Goal: Information Seeking & Learning: Understand process/instructions

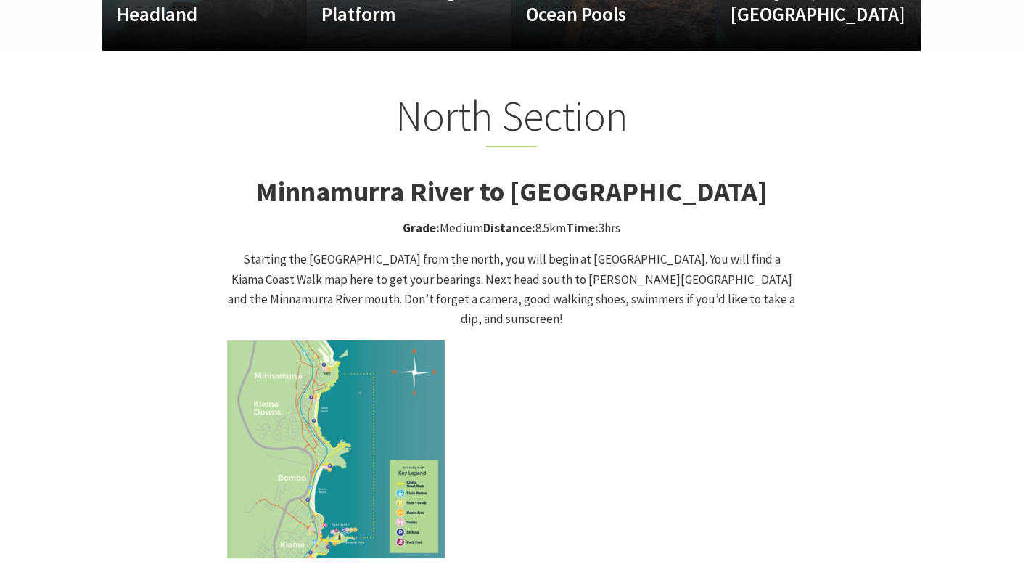
scroll to position [1321, 0]
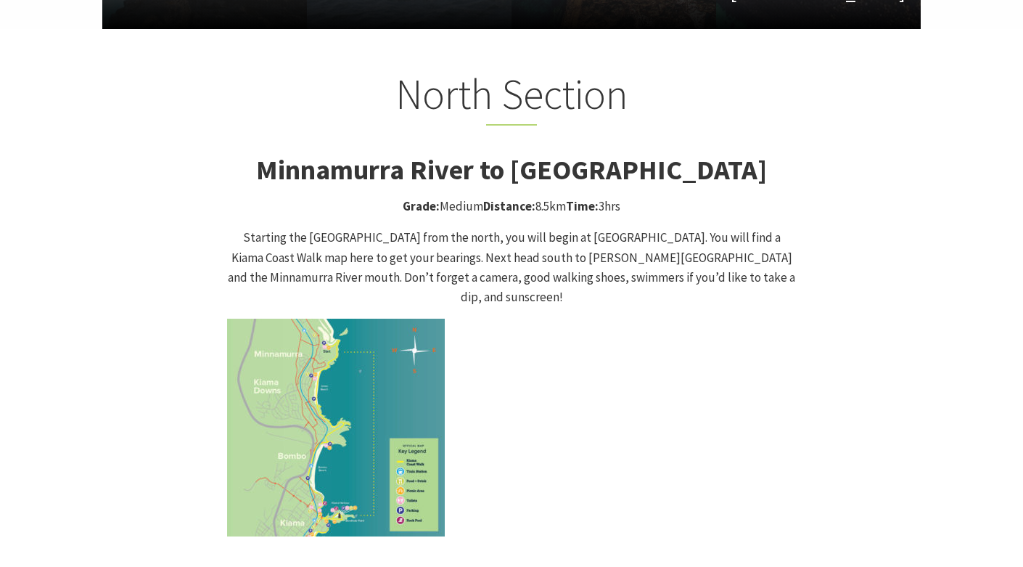
click at [288, 412] on img at bounding box center [336, 428] width 218 height 218
click at [311, 397] on img at bounding box center [336, 428] width 218 height 218
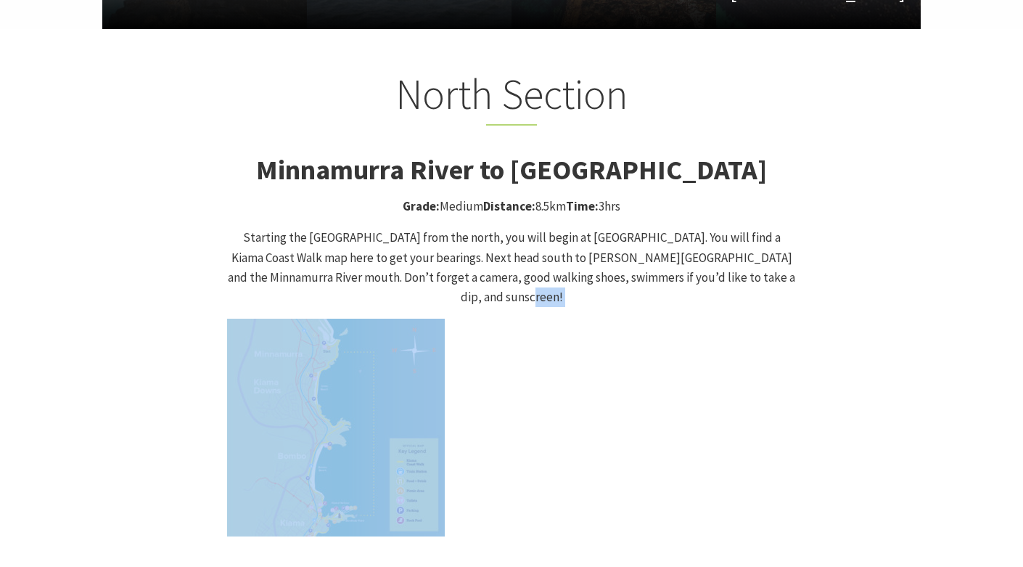
click at [311, 397] on img at bounding box center [336, 428] width 218 height 218
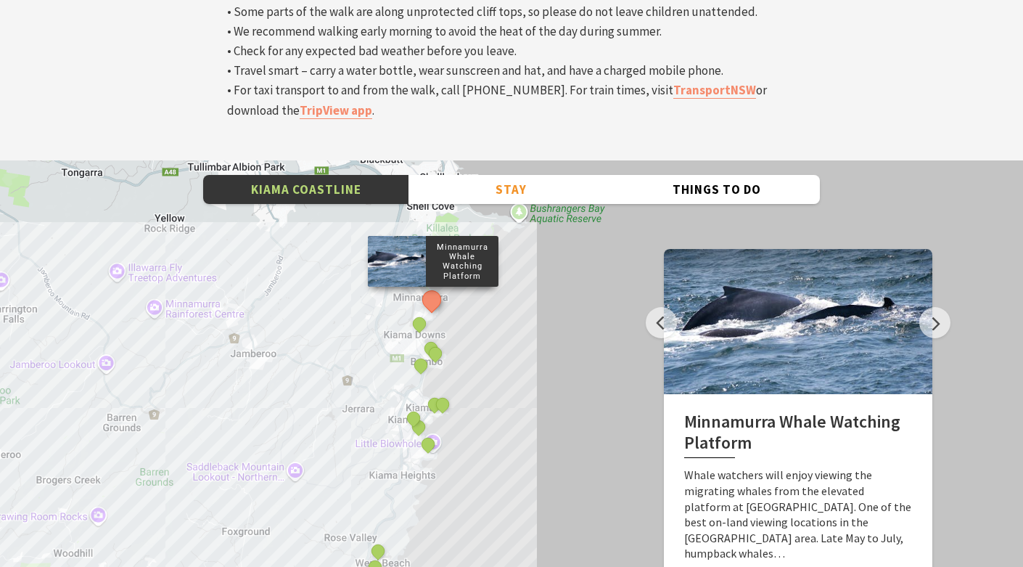
scroll to position [4950, 0]
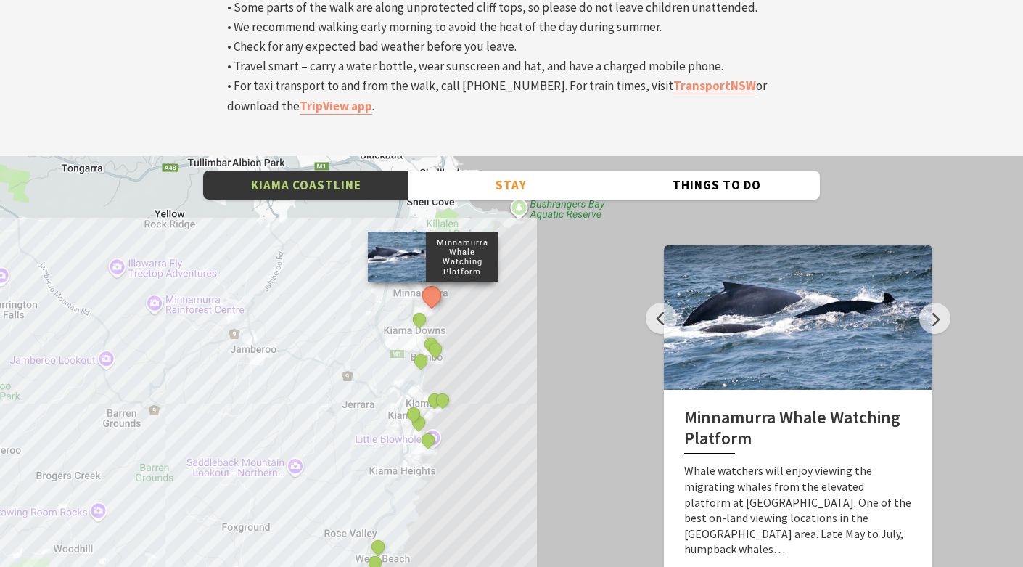
click at [369, 247] on div "Minnamurra Whale Watching Platform Gerringong Whale Watching Platform Werri Lag…" at bounding box center [511, 417] width 1023 height 522
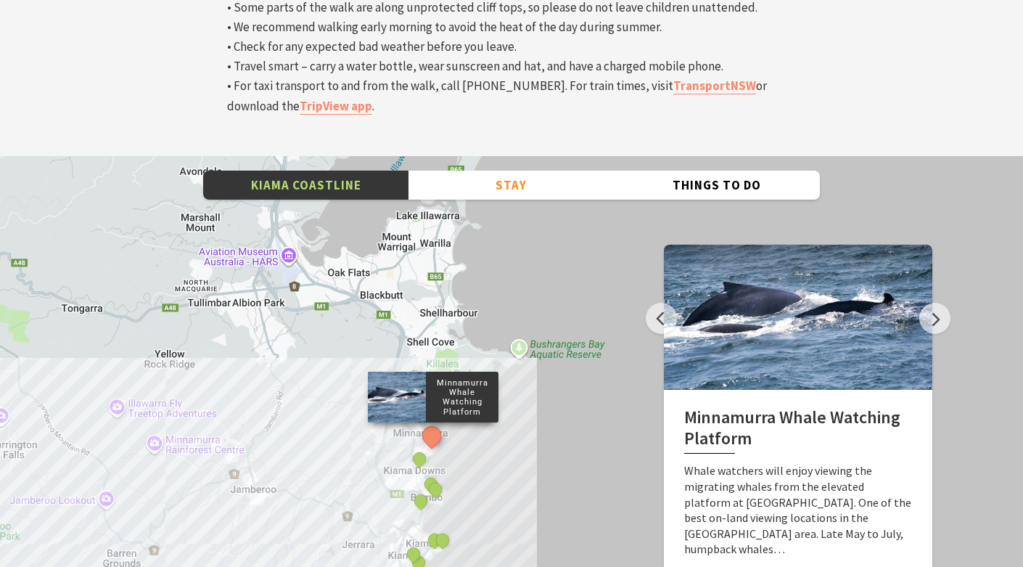
click at [221, 281] on div "Minnamurra Whale Watching Platform Gerringong Whale Watching Platform Werri Lag…" at bounding box center [511, 417] width 1023 height 522
click at [467, 361] on div "Minnamurra Whale Watching Platform Gerringong Whale Watching Platform Werri Lag…" at bounding box center [511, 417] width 1023 height 522
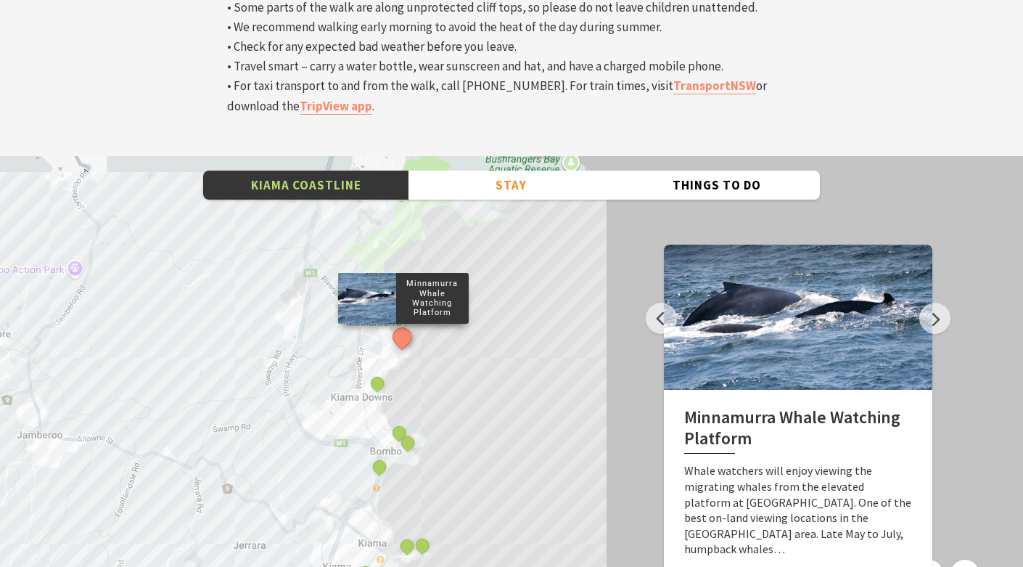
click at [465, 364] on div "Minnamurra Whale Watching Platform Gerringong Whale Watching Platform Werri Lag…" at bounding box center [511, 417] width 1023 height 522
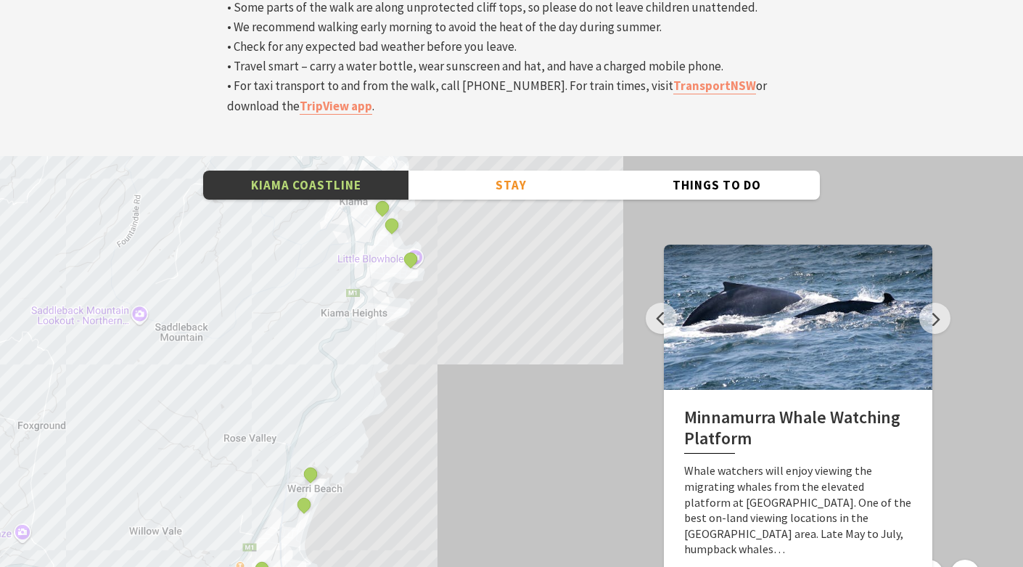
drag, startPoint x: 384, startPoint y: 225, endPoint x: 401, endPoint y: 383, distance: 159.1
click at [401, 383] on div "Minnamurra Whale Watching Platform Gerringong Whale Watching Platform Werri Lag…" at bounding box center [511, 417] width 1023 height 522
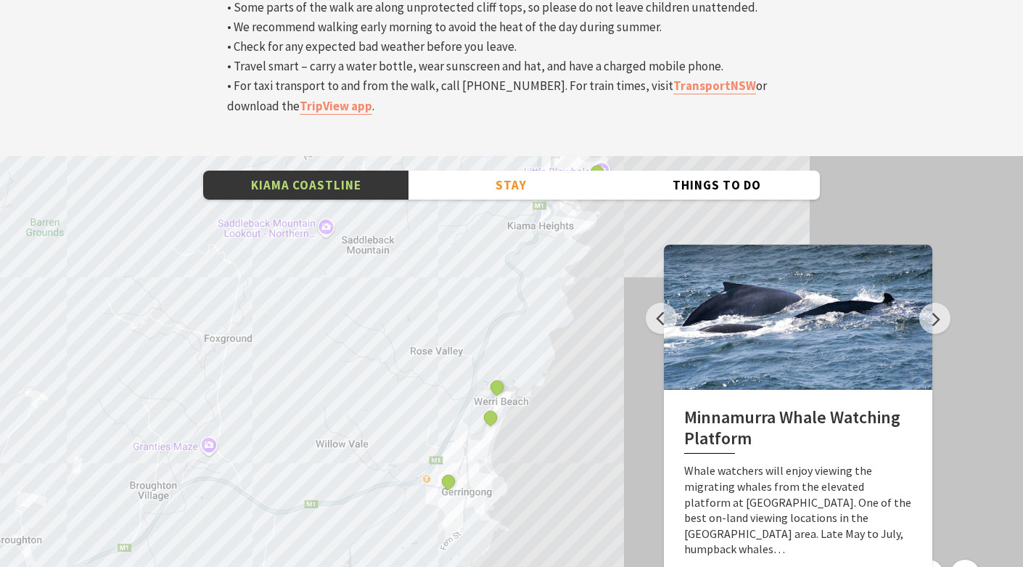
drag, startPoint x: 513, startPoint y: 291, endPoint x: 700, endPoint y: 203, distance: 206.8
click at [700, 204] on div "Kiama Coastline Stay Camping & Holiday Parks Hotels, Motels & Resorts Self Cont…" at bounding box center [511, 417] width 1023 height 522
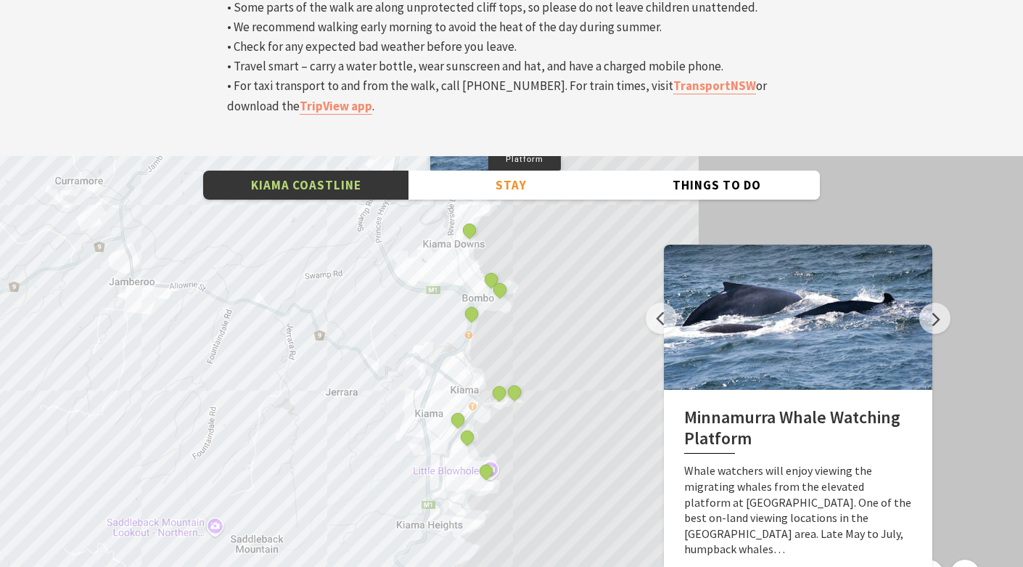
drag, startPoint x: 624, startPoint y: 167, endPoint x: 512, endPoint y: 467, distance: 320.8
click at [512, 467] on div "Minnamurra Whale Watching Platform Gerringong Whale Watching Platform Werri Lag…" at bounding box center [511, 417] width 1023 height 522
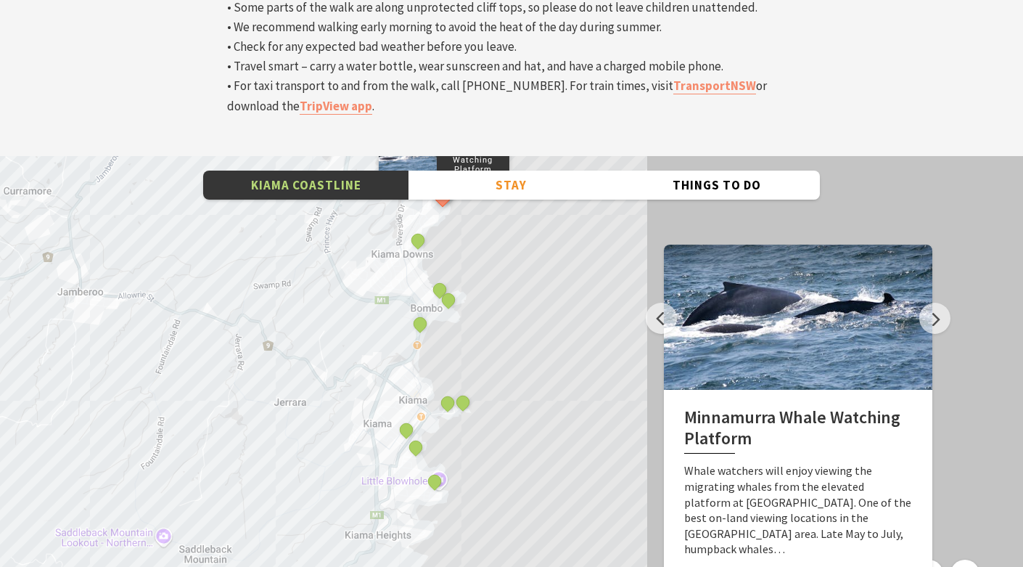
drag, startPoint x: 591, startPoint y: 145, endPoint x: 539, endPoint y: 158, distance: 53.2
click at [539, 158] on div "Minnamurra Whale Watching Platform Gerringong Whale Watching Platform Werri Lag…" at bounding box center [511, 417] width 1023 height 522
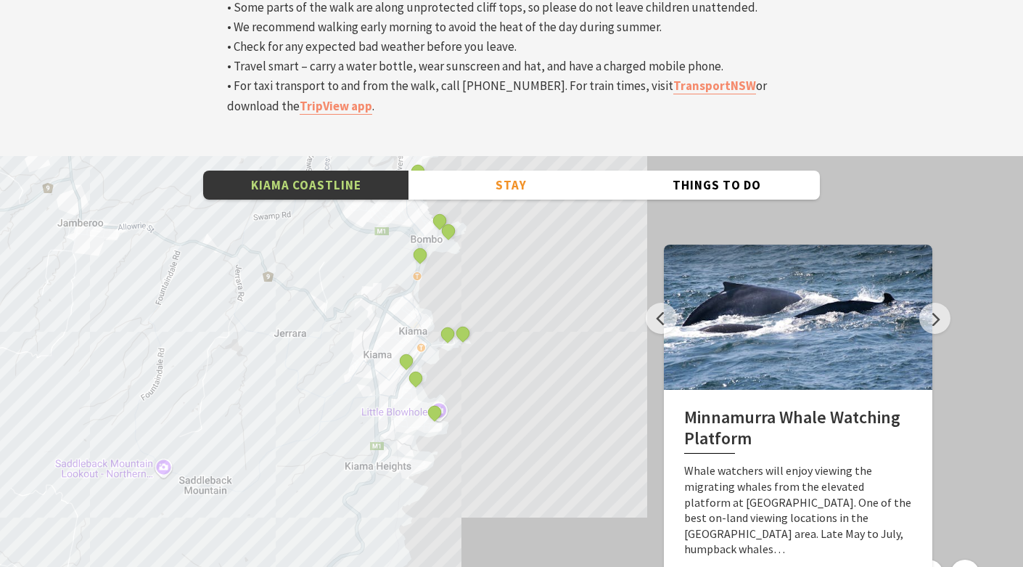
drag, startPoint x: 530, startPoint y: 427, endPoint x: 531, endPoint y: 350, distance: 76.9
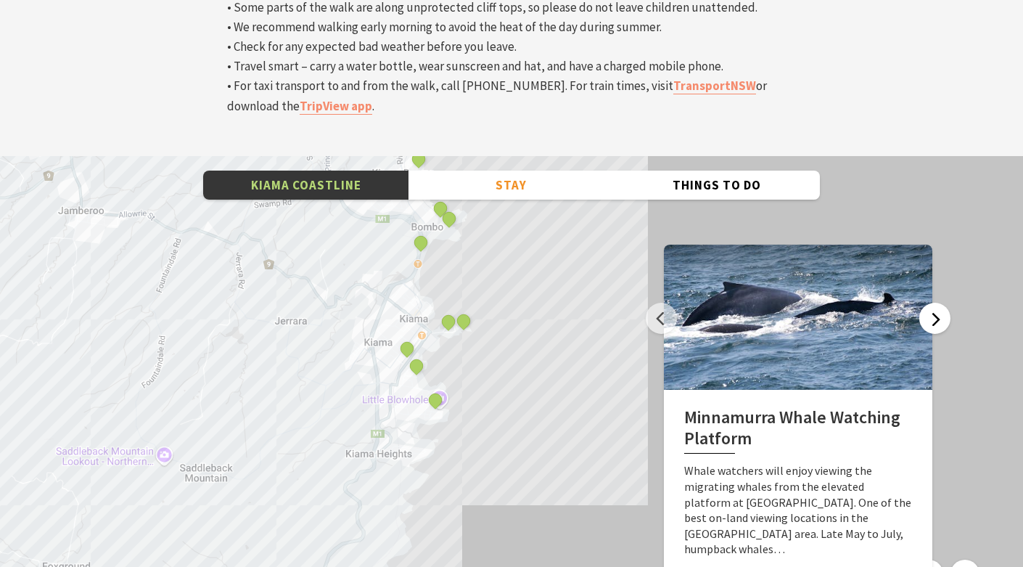
click at [931, 303] on button "Next" at bounding box center [934, 318] width 31 height 31
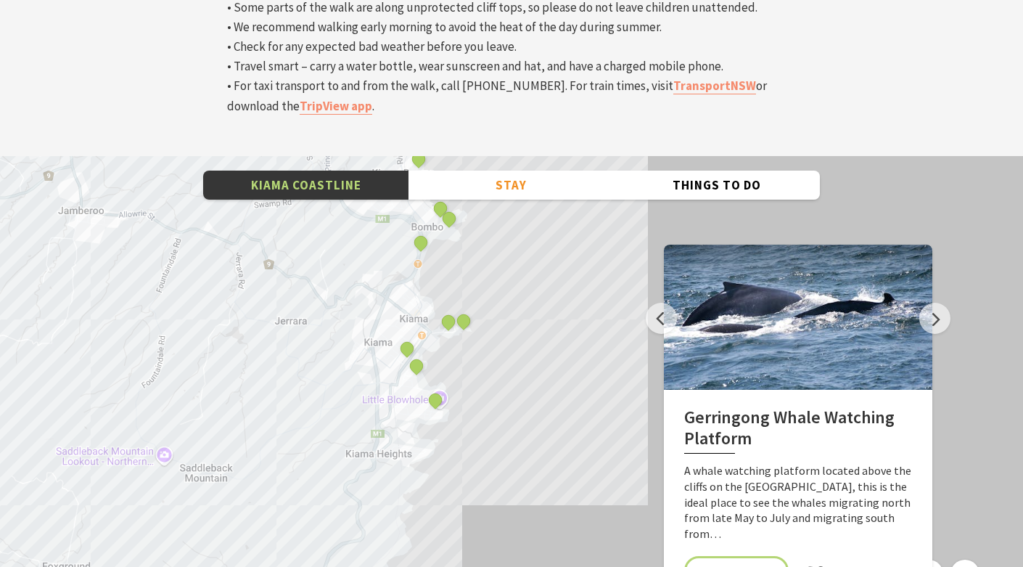
click at [923, 245] on div at bounding box center [798, 317] width 268 height 145
drag, startPoint x: 848, startPoint y: 112, endPoint x: 877, endPoint y: 33, distance: 84.3
click at [877, 156] on div "Kiama Coastline Stay Camping & Holiday Parks Hotels, Motels & Resorts Self Cont…" at bounding box center [511, 417] width 1023 height 522
click at [890, 427] on div "Gerringong Whale Watching Platform A whale watching platform located above the …" at bounding box center [798, 503] width 268 height 226
click at [912, 395] on div "Gerringong Whale Watching Platform A whale watching platform located above the …" at bounding box center [798, 503] width 268 height 226
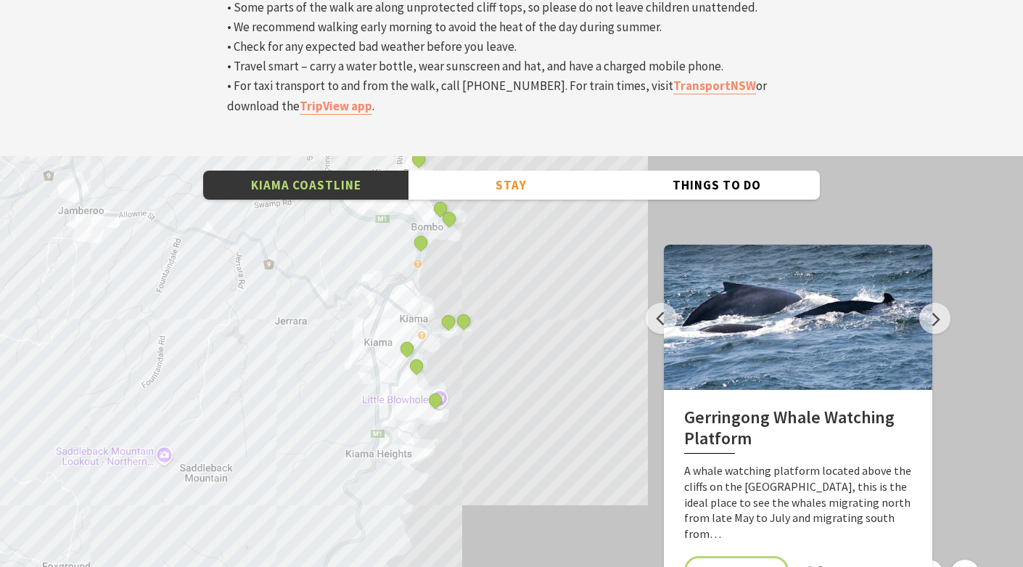
click at [971, 559] on button "Zoom in" at bounding box center [965, 573] width 29 height 29
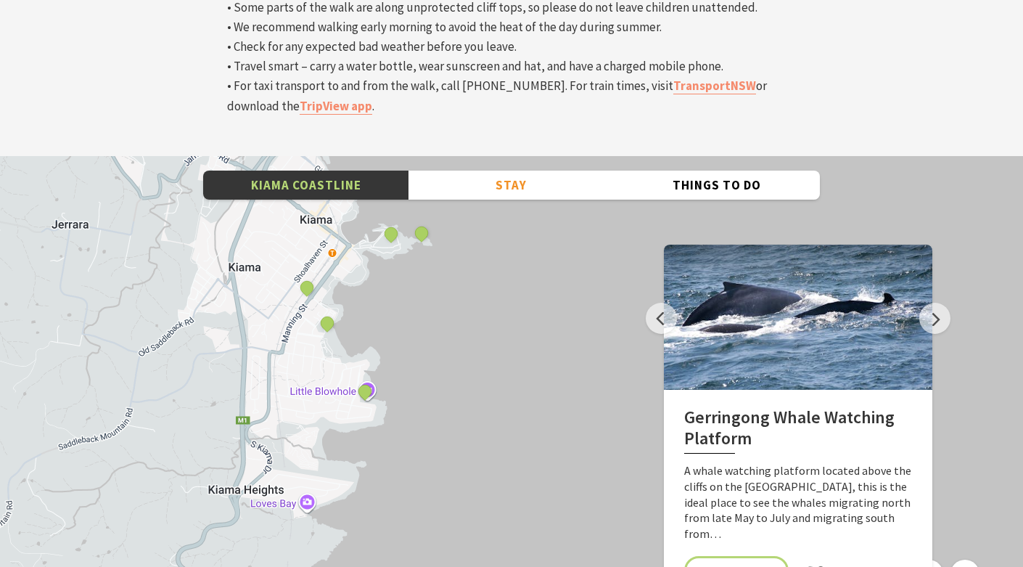
click at [971, 559] on button "Zoom in" at bounding box center [965, 573] width 29 height 29
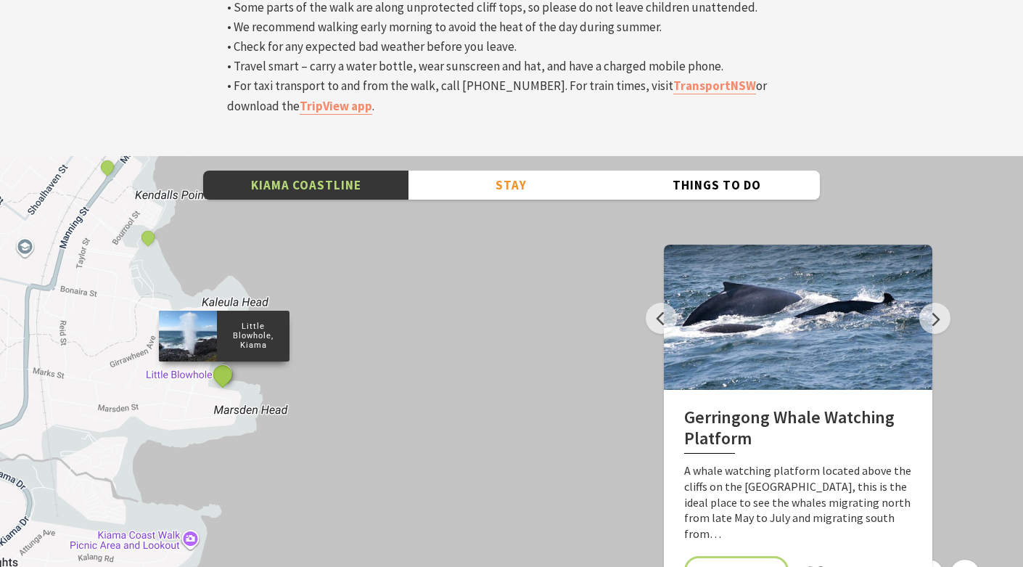
click at [226, 361] on button "See detail about Little Blowhole, Kiama" at bounding box center [223, 374] width 27 height 27
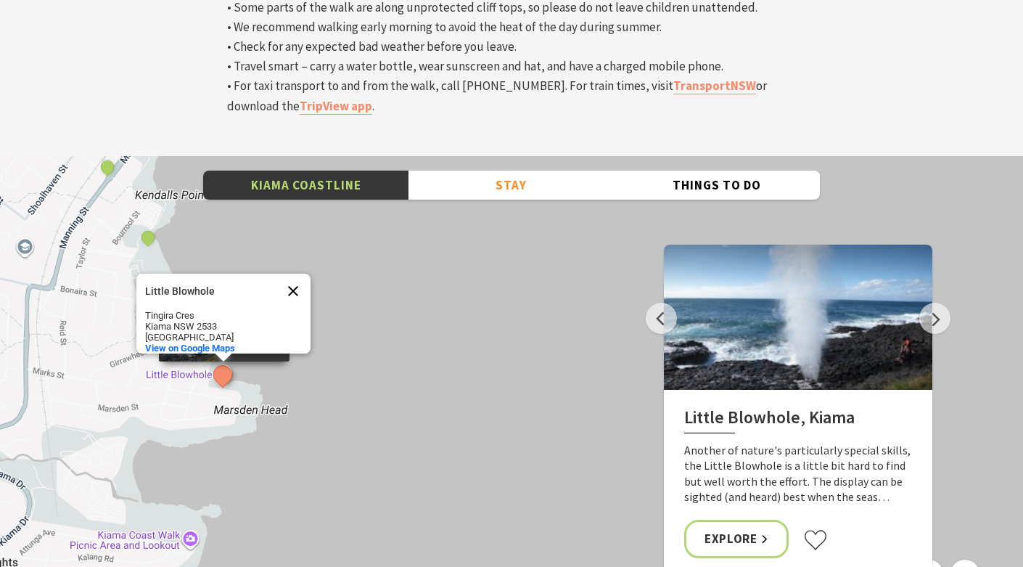
click at [292, 274] on button "Close" at bounding box center [293, 291] width 35 height 35
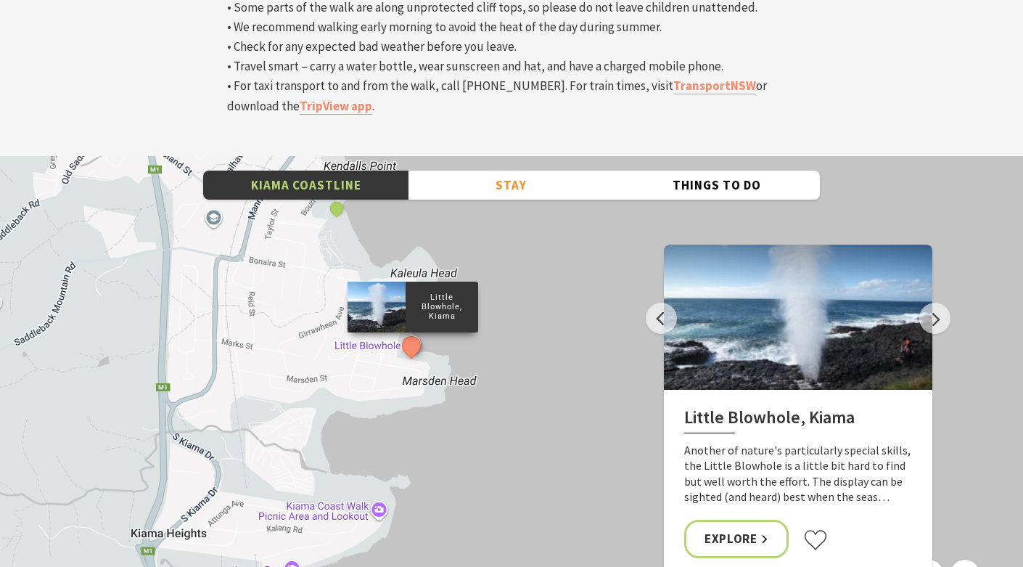
drag, startPoint x: 290, startPoint y: 282, endPoint x: 479, endPoint y: 255, distance: 191.2
click at [479, 255] on div "Minnamurra Whale Watching Platform Gerringong Whale Watching Platform Werri Lag…" at bounding box center [511, 417] width 1023 height 522
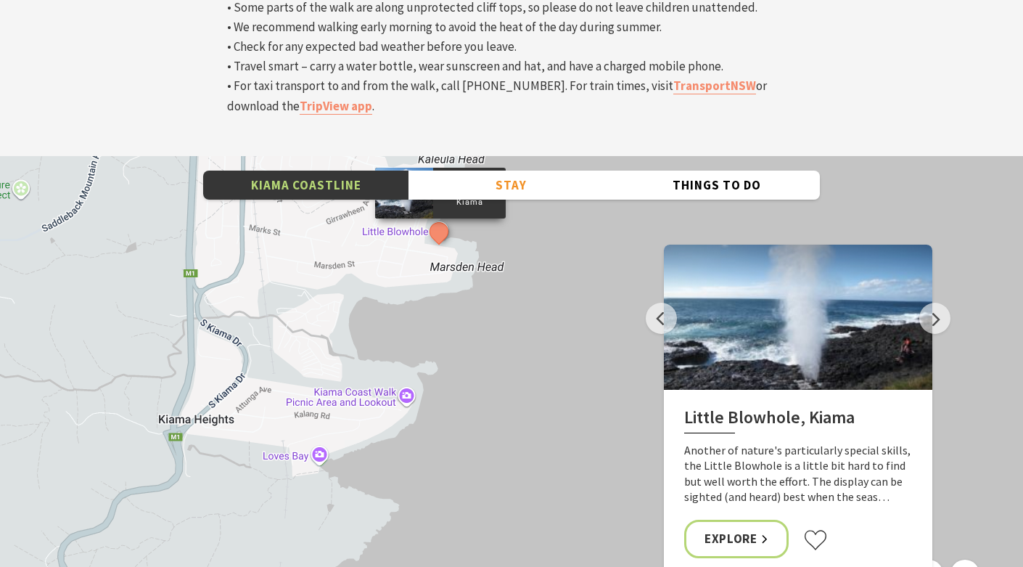
drag, startPoint x: 438, startPoint y: 409, endPoint x: 465, endPoint y: 291, distance: 120.6
click at [465, 292] on div "Minnamurra Whale Watching Platform Gerringong Whale Watching Platform Werri Lag…" at bounding box center [511, 417] width 1023 height 522
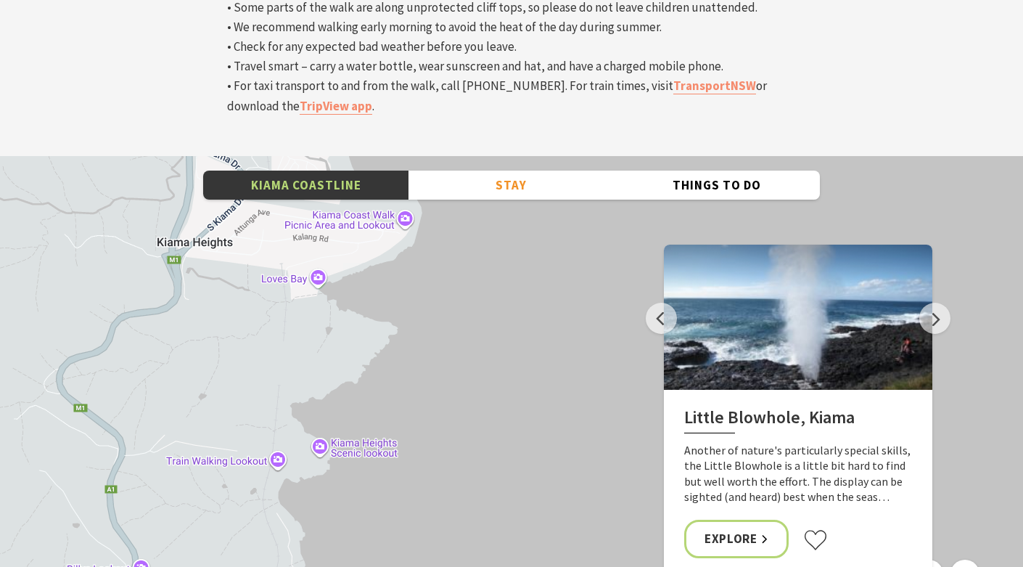
drag, startPoint x: 448, startPoint y: 454, endPoint x: 447, endPoint y: 277, distance: 176.3
click at [447, 277] on div "Minnamurra Whale Watching Platform Gerringong Whale Watching Platform Werri Lag…" at bounding box center [511, 417] width 1023 height 522
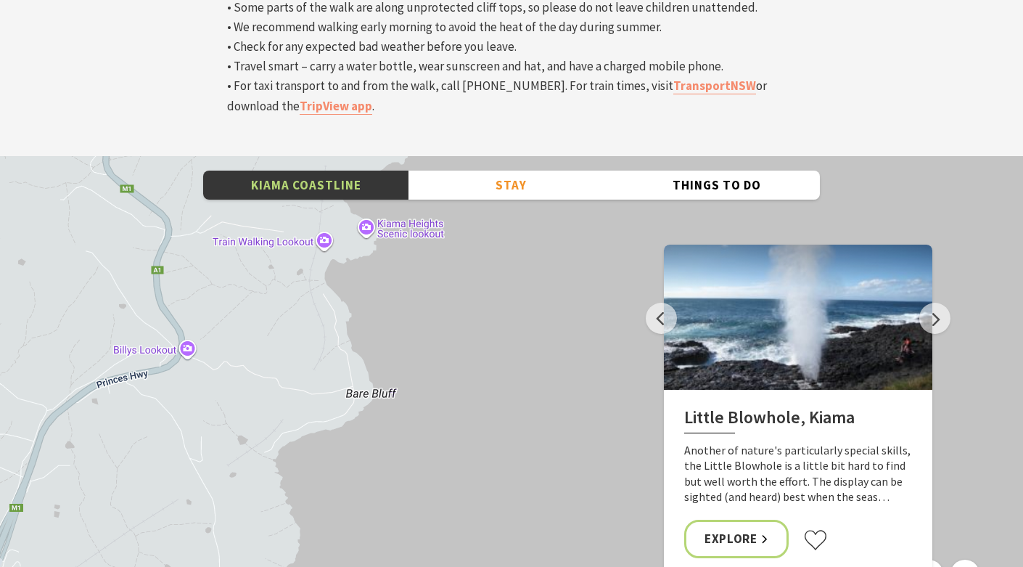
drag, startPoint x: 428, startPoint y: 450, endPoint x: 475, endPoint y: 228, distance: 227.0
click at [475, 228] on div "Minnamurra Whale Watching Platform Gerringong Whale Watching Platform Werri Lag…" at bounding box center [511, 417] width 1023 height 522
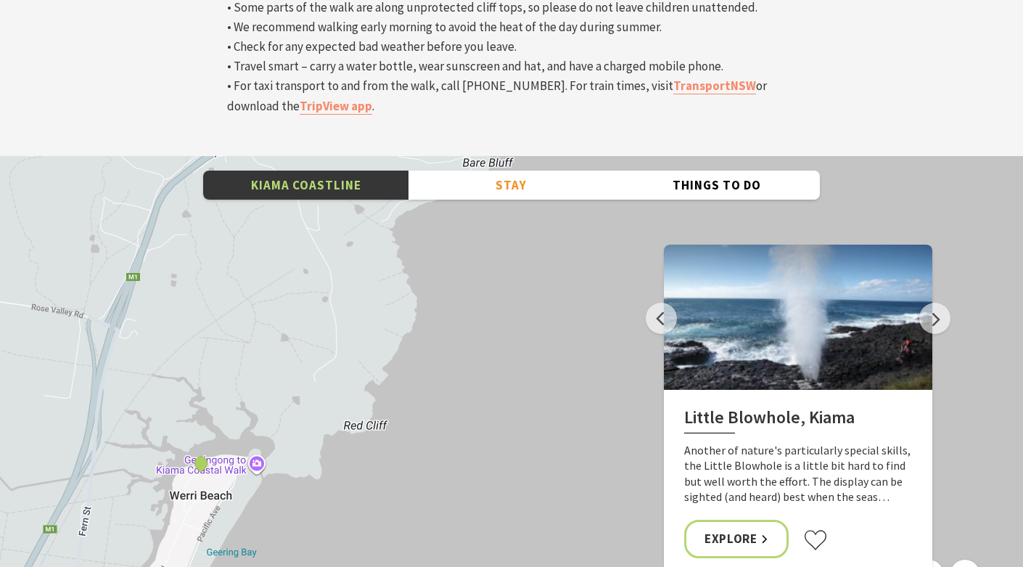
drag, startPoint x: 366, startPoint y: 382, endPoint x: 482, endPoint y: 155, distance: 254.1
click at [482, 156] on div "Minnamurra Whale Watching Platform Gerringong Whale Watching Platform Werri Lag…" at bounding box center [511, 417] width 1023 height 522
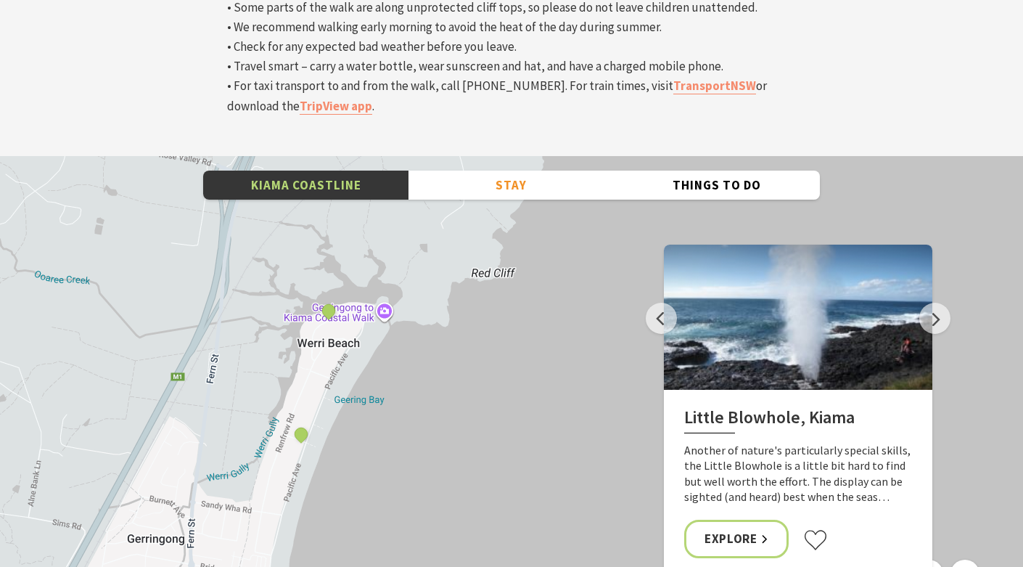
drag, startPoint x: 265, startPoint y: 448, endPoint x: 393, endPoint y: 293, distance: 200.5
click at [393, 293] on div "Minnamurra Whale Watching Platform Gerringong Whale Watching Platform Werri Lag…" at bounding box center [511, 417] width 1023 height 522
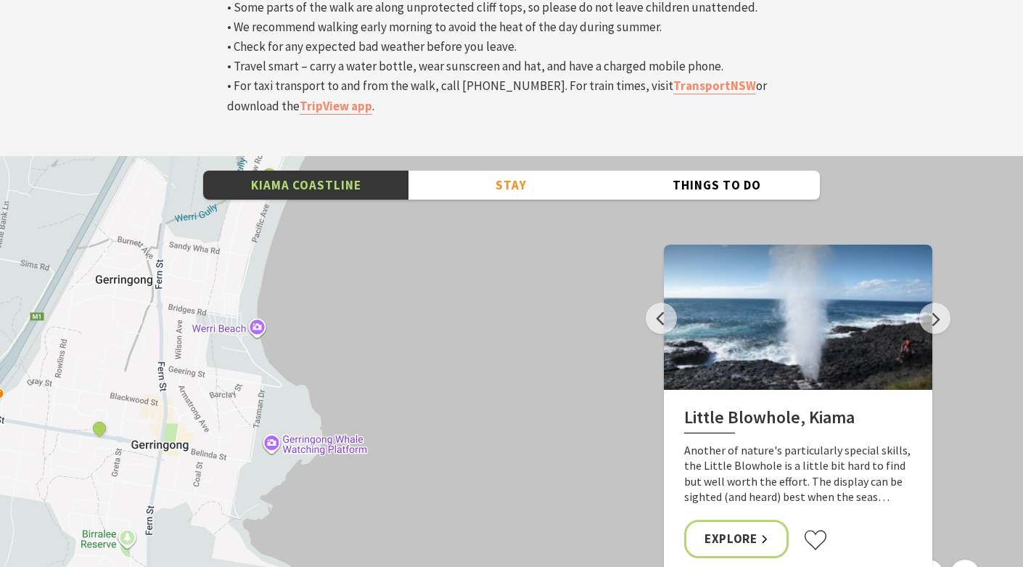
drag, startPoint x: 432, startPoint y: 450, endPoint x: 401, endPoint y: 184, distance: 267.4
click at [401, 184] on div "Minnamurra Whale Watching Platform Gerringong Whale Watching Platform Werri Lag…" at bounding box center [511, 417] width 1023 height 522
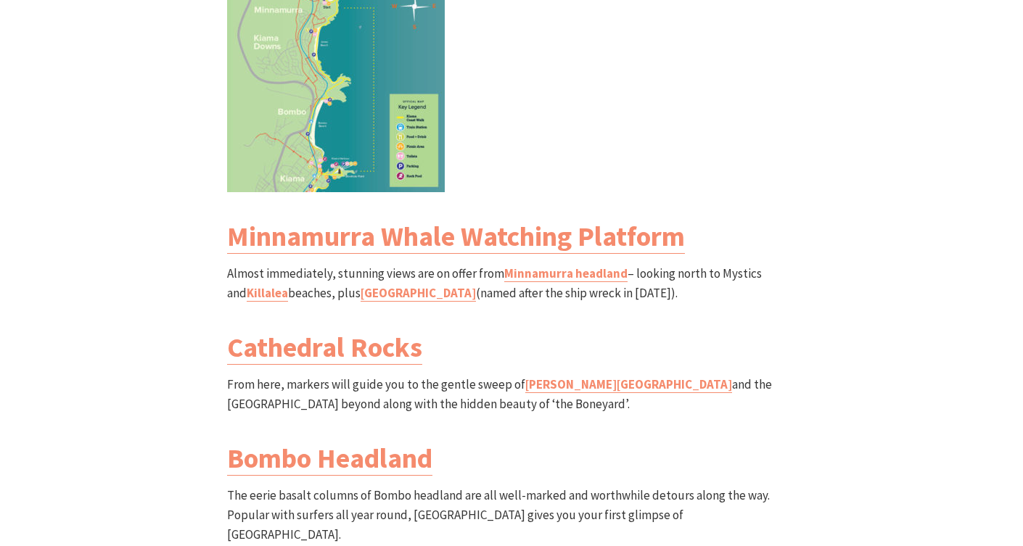
scroll to position [1356, 0]
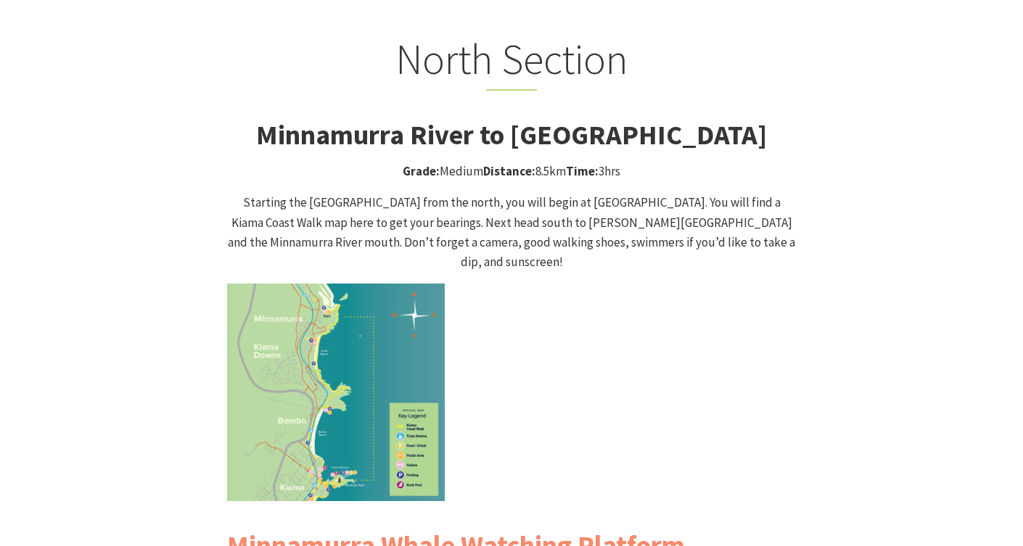
click at [313, 326] on img at bounding box center [336, 393] width 218 height 218
click at [291, 371] on img at bounding box center [336, 393] width 218 height 218
click at [406, 284] on img at bounding box center [336, 393] width 218 height 218
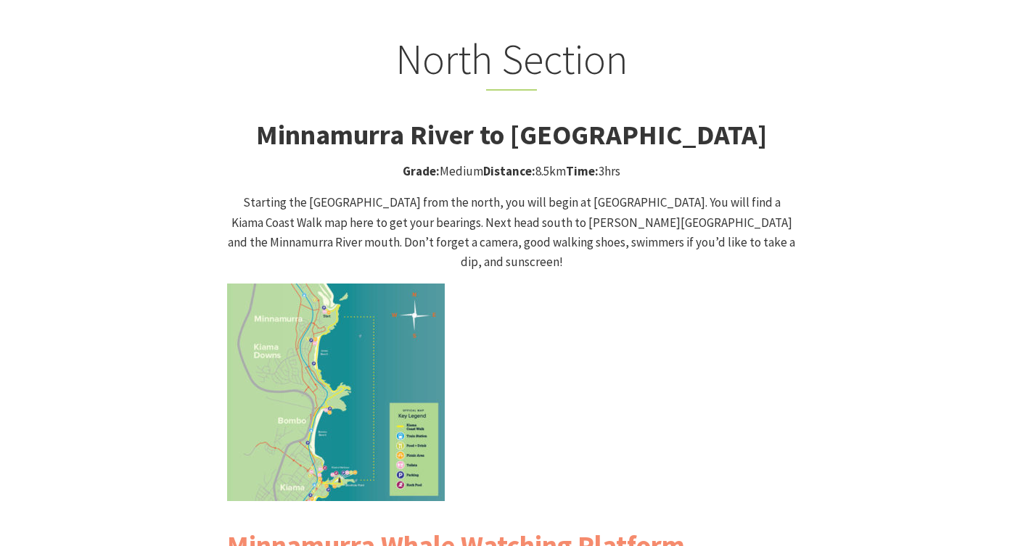
click at [406, 284] on img at bounding box center [336, 393] width 218 height 218
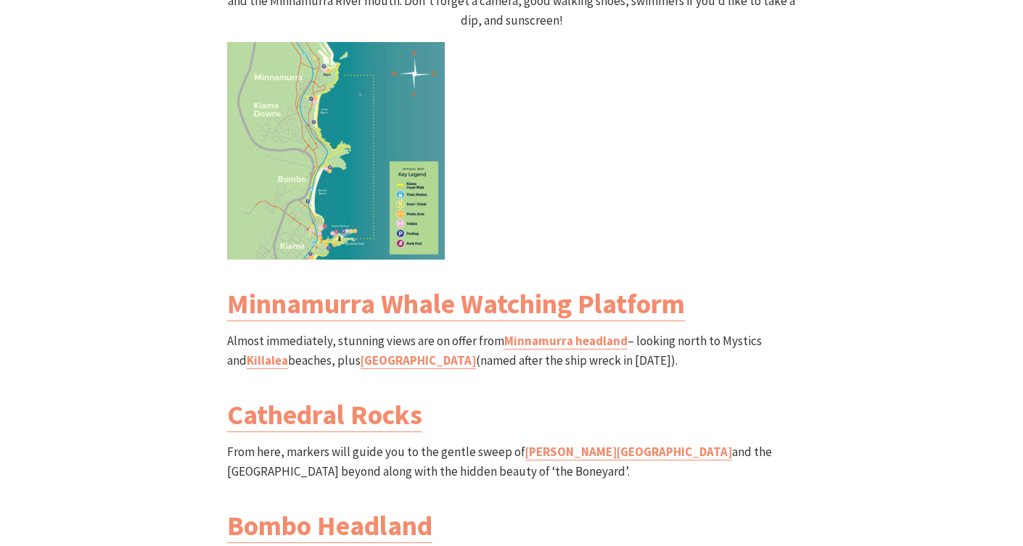
scroll to position [1609, 0]
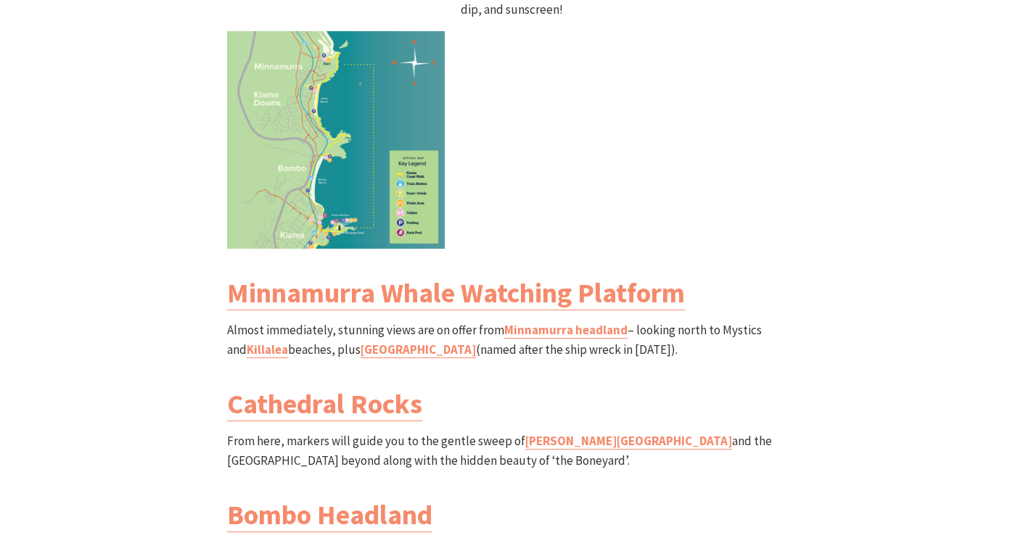
click at [734, 387] on h3 "Cathedral Rocks" at bounding box center [511, 403] width 569 height 33
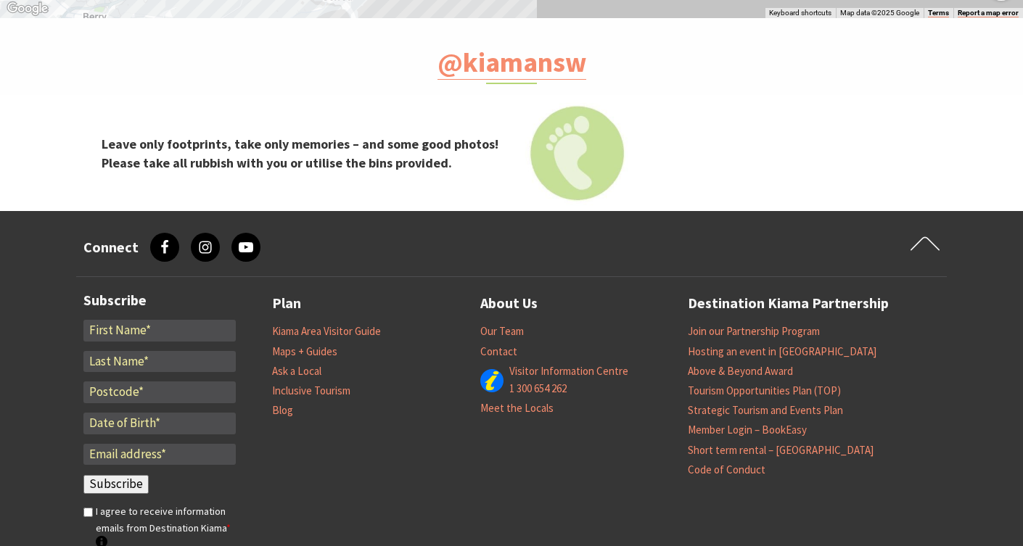
scroll to position [5610, 0]
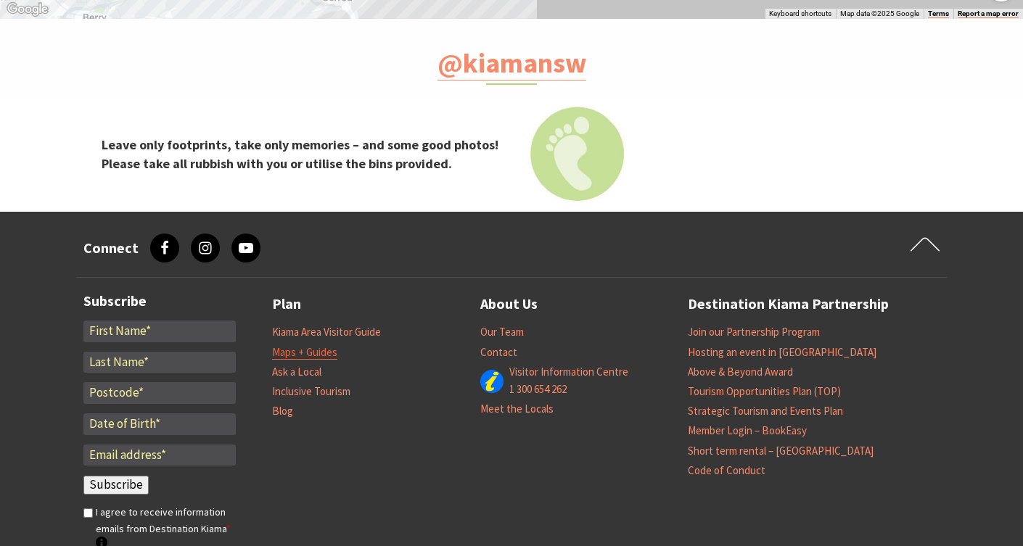
click at [295, 345] on link "Maps + Guides" at bounding box center [304, 352] width 65 height 15
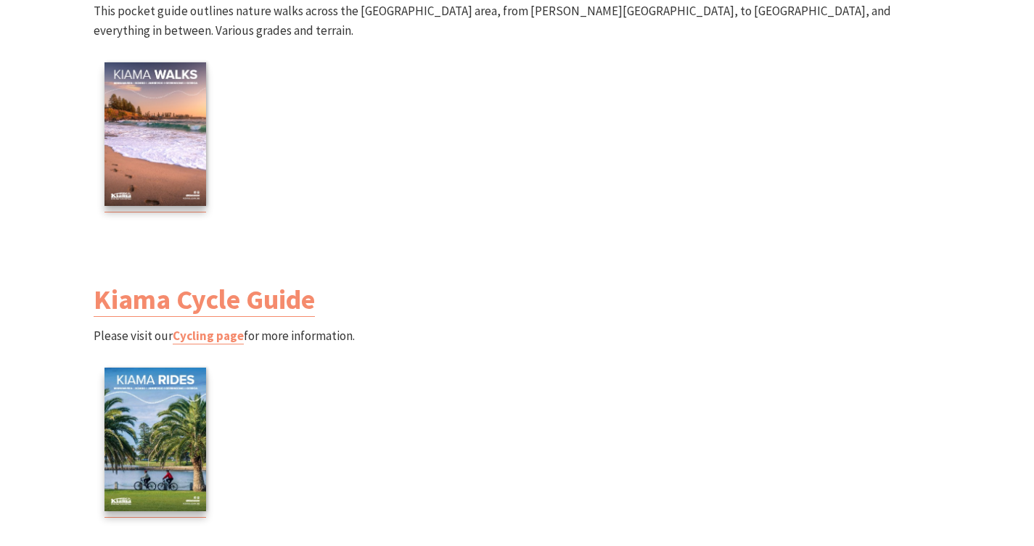
scroll to position [1597, 0]
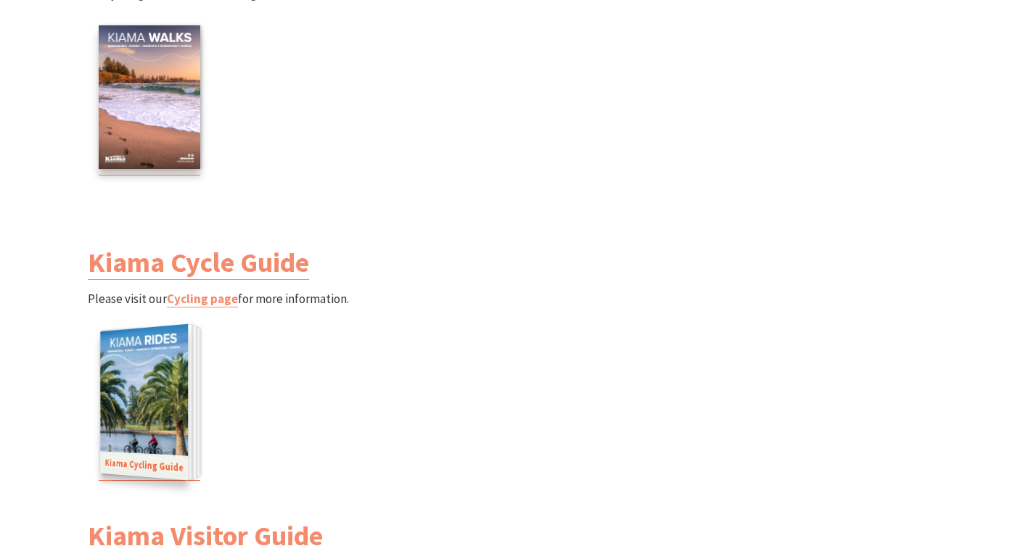
click at [139, 385] on img at bounding box center [144, 402] width 88 height 156
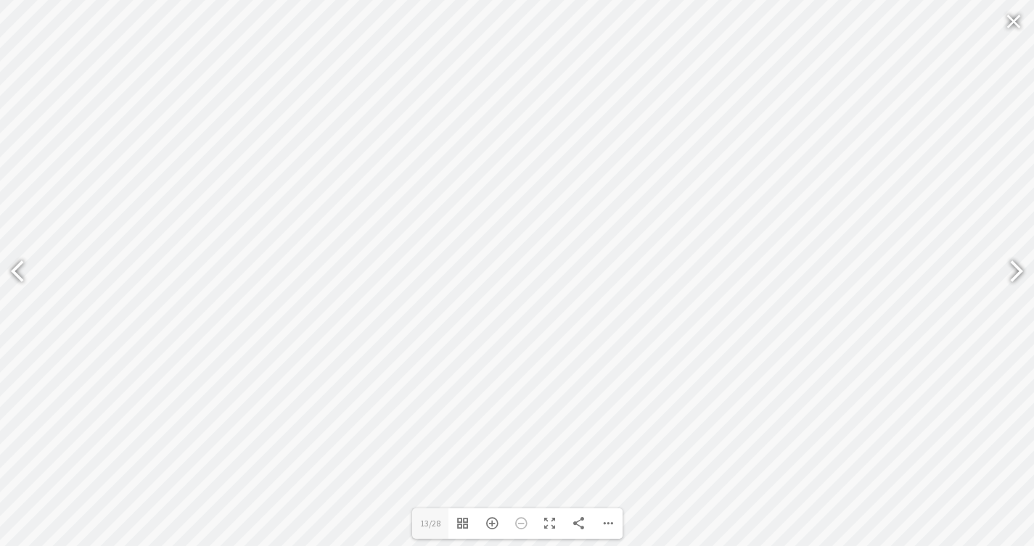
type input "15"
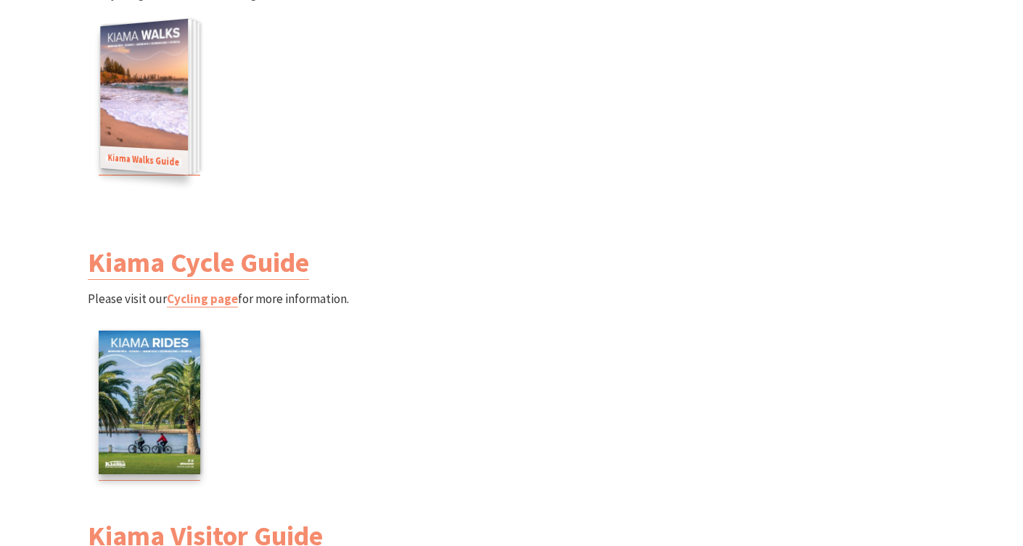
click at [144, 88] on img at bounding box center [144, 97] width 88 height 156
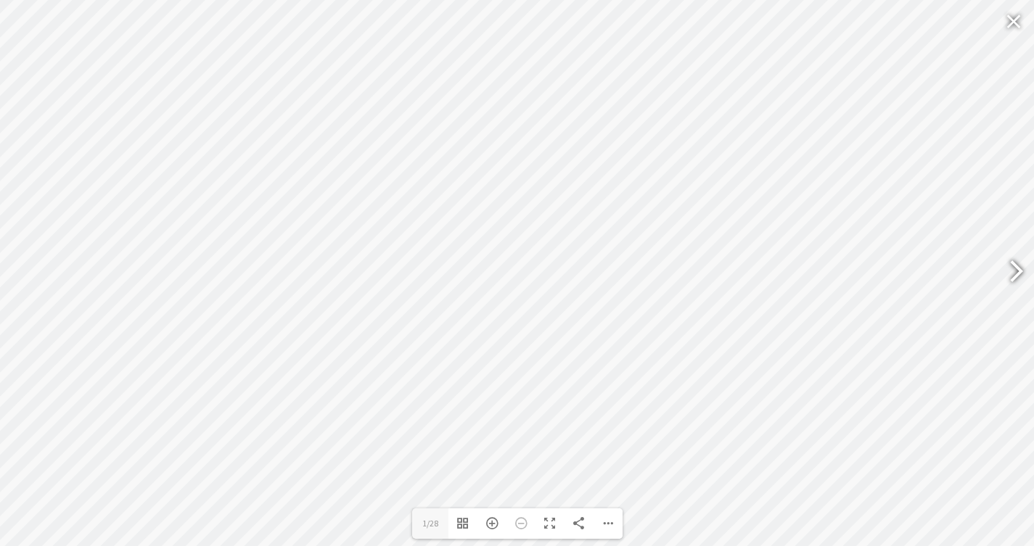
click at [1019, 271] on div at bounding box center [1009, 273] width 33 height 53
click at [1019, 273] on div at bounding box center [1009, 273] width 33 height 53
click at [1018, 274] on div at bounding box center [1009, 273] width 33 height 53
click at [1019, 274] on div at bounding box center [1009, 273] width 33 height 53
click at [1012, 276] on div at bounding box center [1009, 273] width 33 height 53
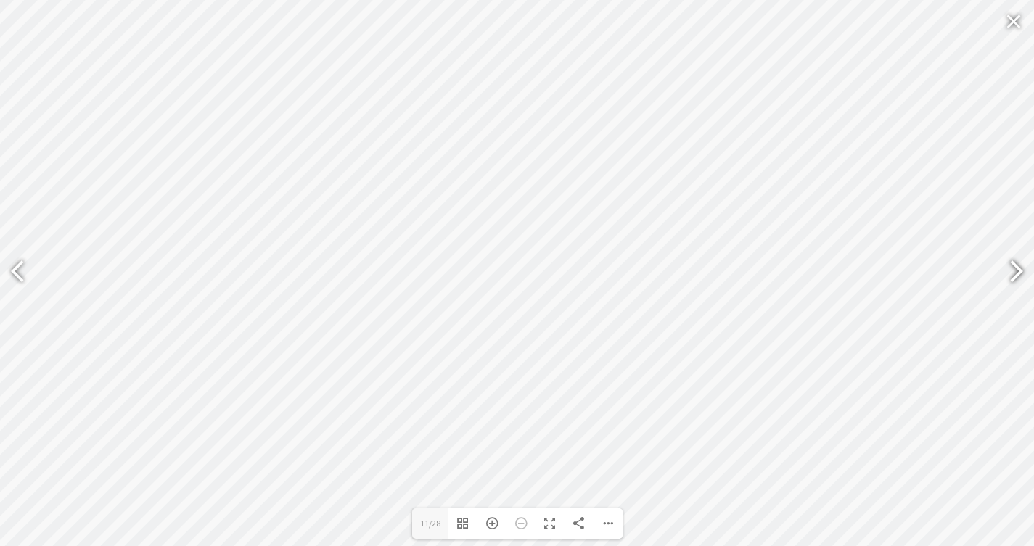
click at [1012, 276] on div at bounding box center [1009, 273] width 33 height 53
click at [1011, 276] on div at bounding box center [1009, 273] width 33 height 53
click at [1022, 265] on div at bounding box center [1009, 273] width 33 height 53
click at [1022, 266] on div at bounding box center [1009, 273] width 33 height 53
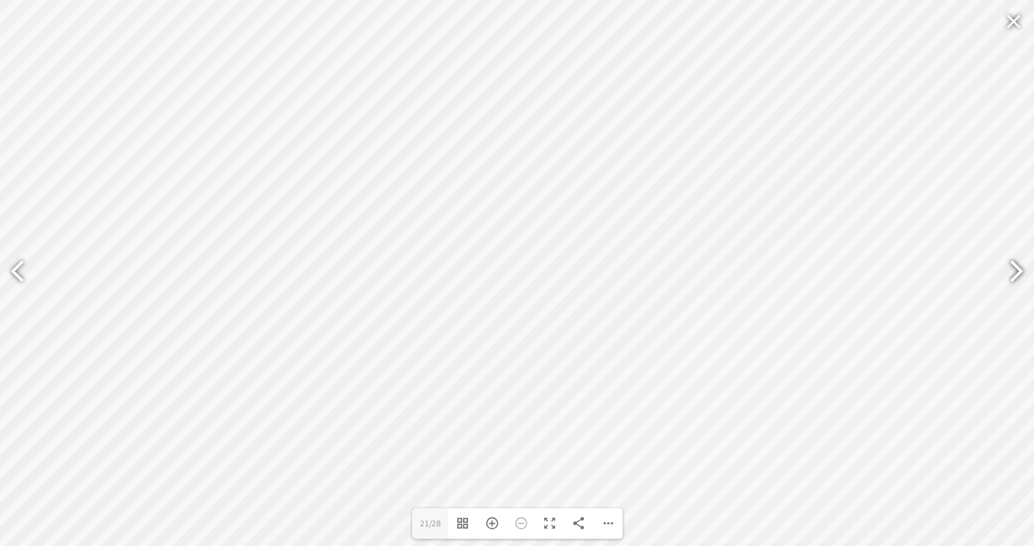
click at [1014, 274] on div at bounding box center [1009, 273] width 33 height 53
click at [1020, 270] on div at bounding box center [1009, 273] width 33 height 53
click at [1012, 268] on div at bounding box center [1009, 273] width 33 height 53
click at [1012, 269] on div at bounding box center [1009, 273] width 33 height 53
type input "28"
